Goal: Task Accomplishment & Management: Manage account settings

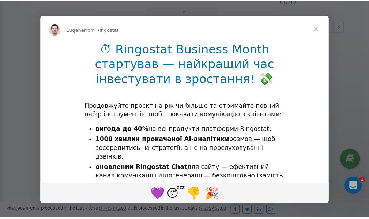
scroll to position [219, 0]
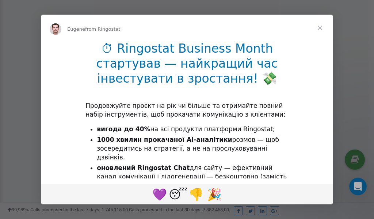
click at [321, 26] on span "Close" at bounding box center [320, 28] width 26 height 26
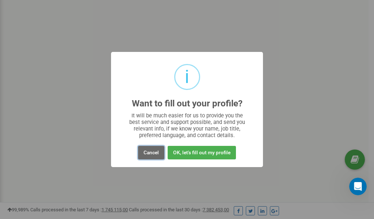
click at [153, 151] on button "Cancel" at bounding box center [151, 153] width 26 height 14
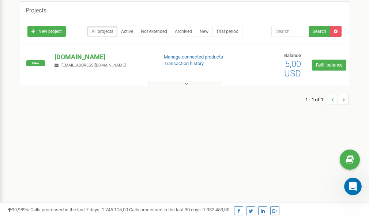
scroll to position [0, 0]
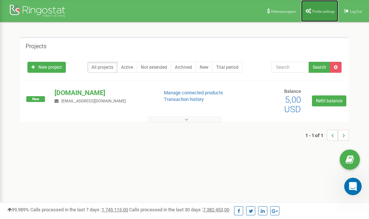
click at [318, 14] on link "Profile settings" at bounding box center [319, 11] width 37 height 22
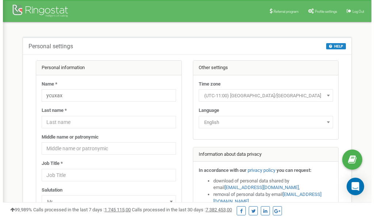
scroll to position [37, 0]
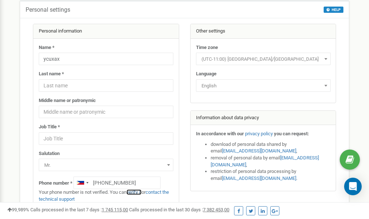
click at [137, 192] on link "verify it" at bounding box center [133, 191] width 15 height 5
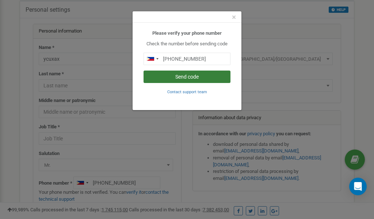
click at [191, 76] on button "Send code" at bounding box center [187, 77] width 87 height 12
